Goal: Information Seeking & Learning: Learn about a topic

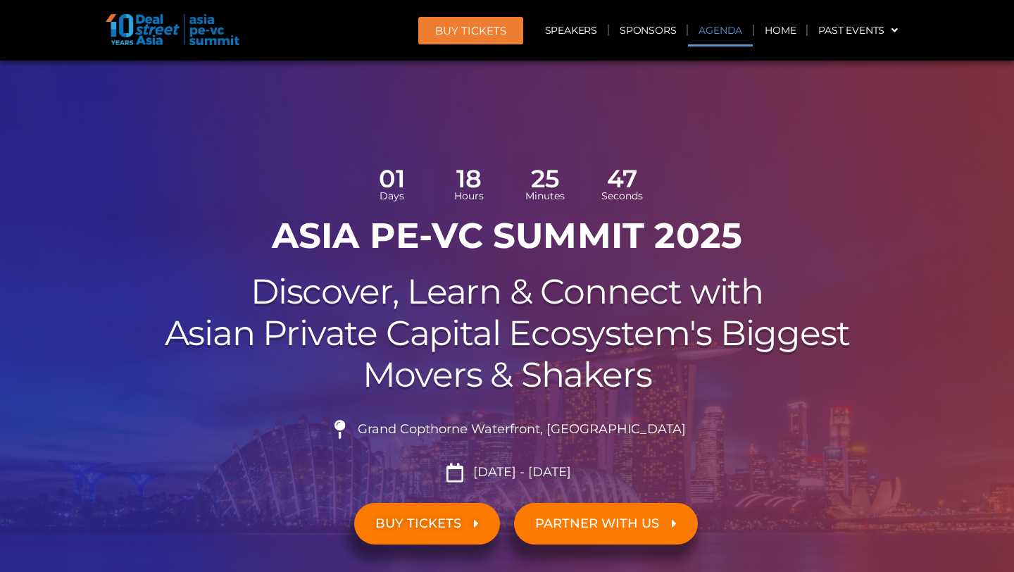
scroll to position [930, 0]
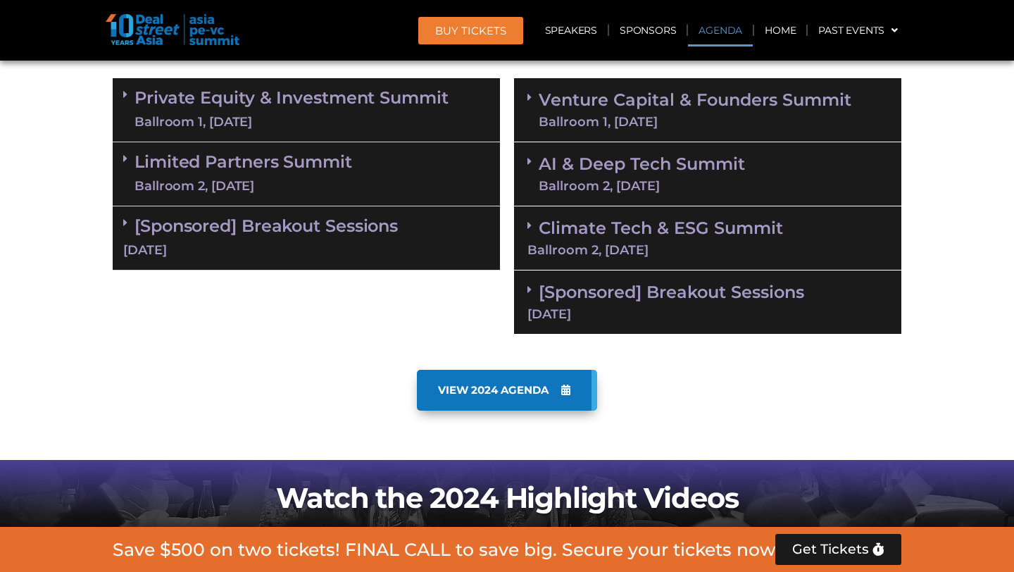
click at [543, 387] on span "VIEW 2024 AGENDA" at bounding box center [493, 390] width 111 height 13
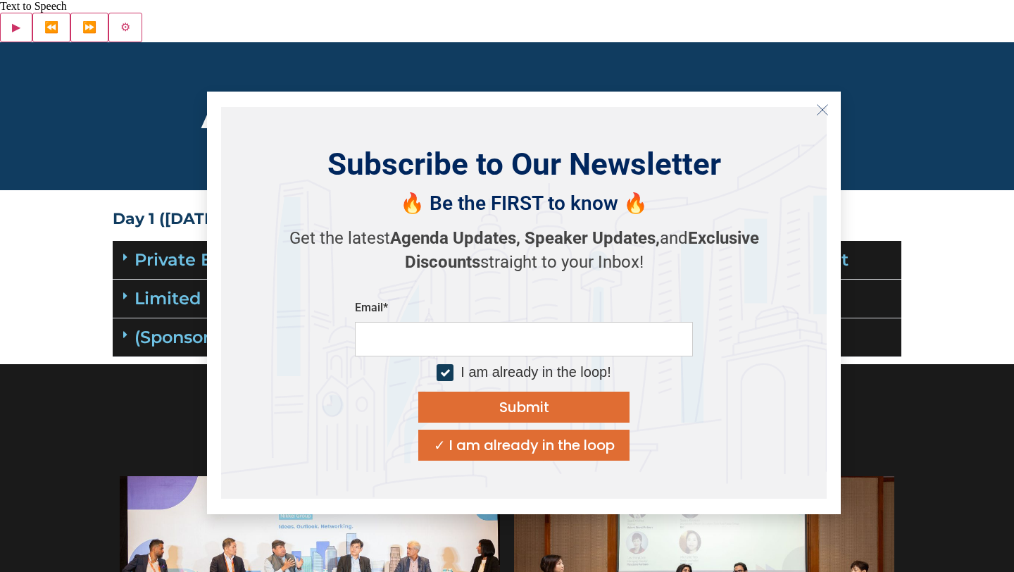
click at [844, 129] on div "Asia PE-VC Summit 2024 Agenda" at bounding box center [507, 116] width 803 height 148
click at [818, 108] on icon "Close" at bounding box center [822, 110] width 13 height 13
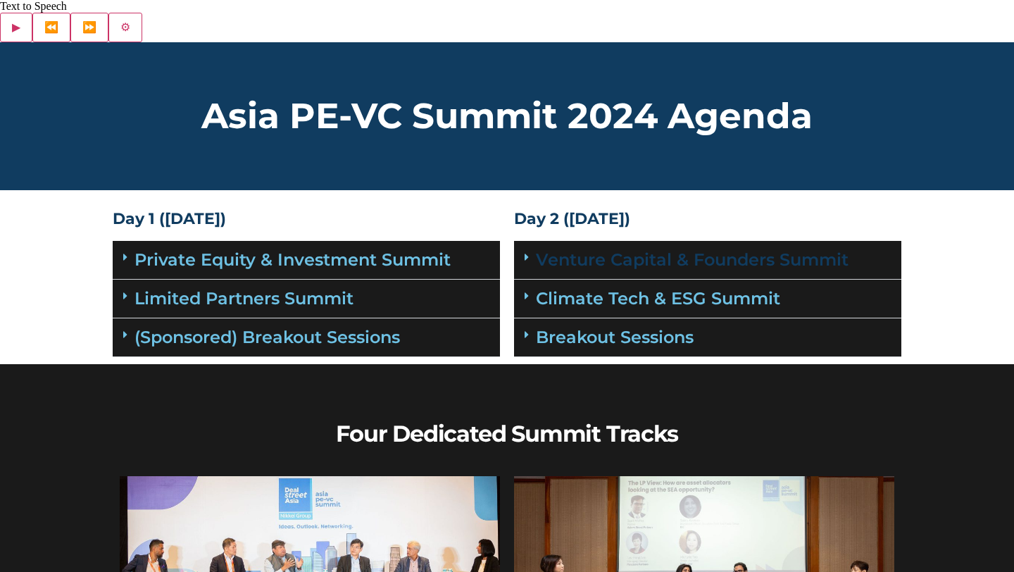
click at [702, 249] on link "Venture Capital & Founders​ Summit" at bounding box center [692, 259] width 313 height 20
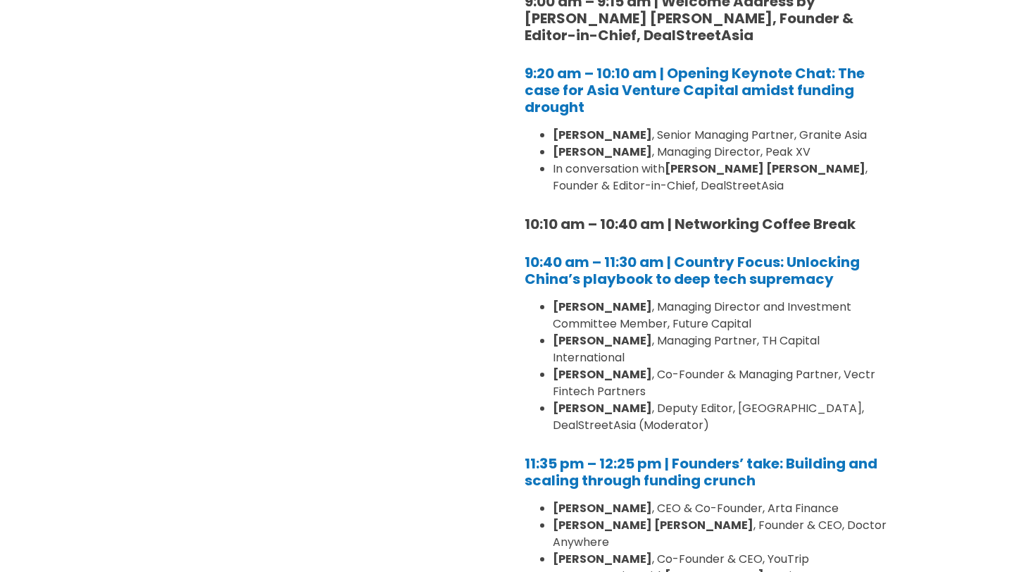
scroll to position [445, 0]
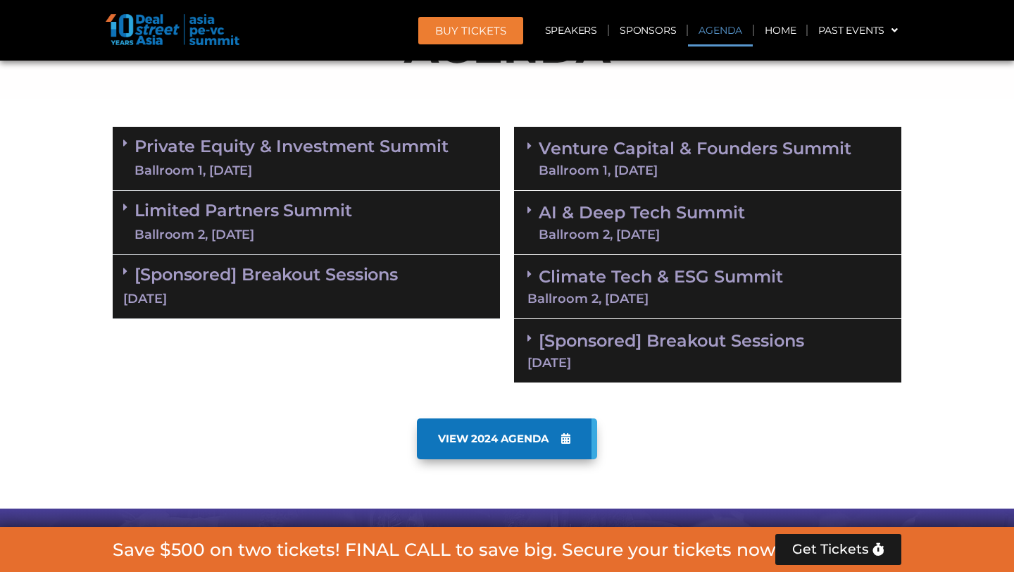
scroll to position [883, 0]
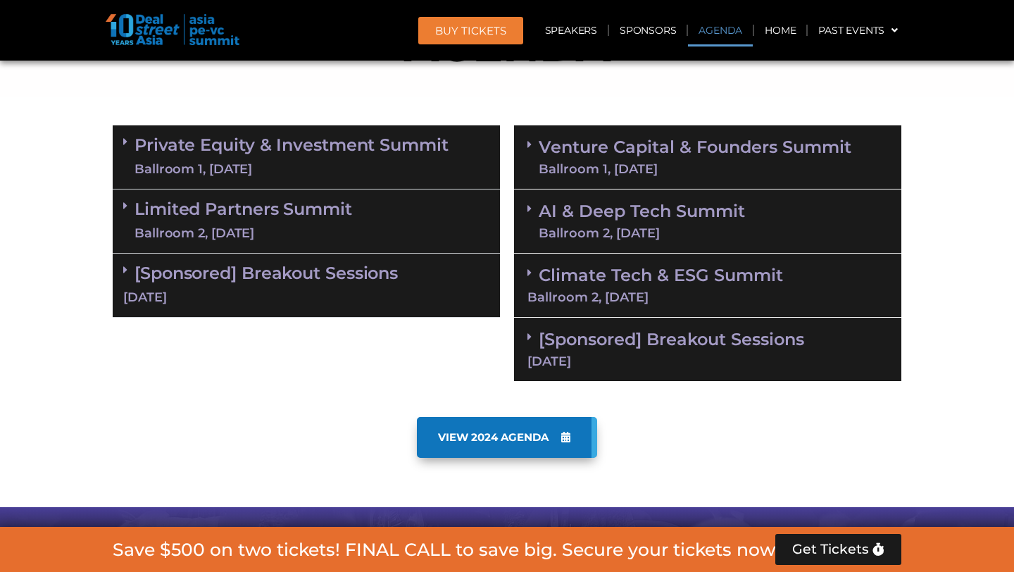
click at [579, 153] on link "Venture Capital & Founders​ Summit Ballroom 1, 11 Sept" at bounding box center [695, 157] width 313 height 37
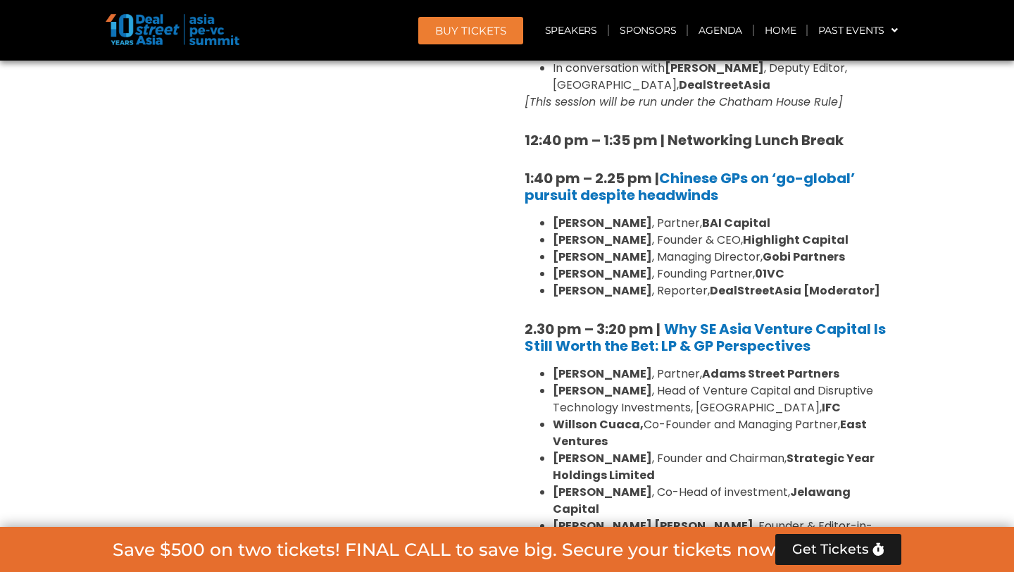
scroll to position [1424, 0]
